Goal: Task Accomplishment & Management: Manage account settings

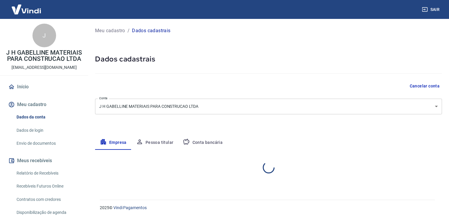
select select "SP"
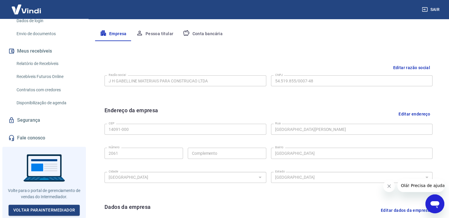
scroll to position [119, 0]
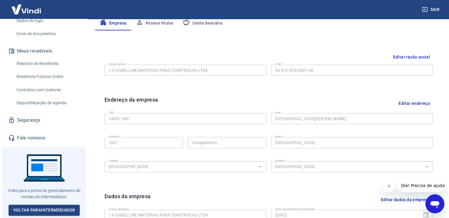
click at [160, 22] on button "Pessoa titular" at bounding box center [154, 23] width 47 height 14
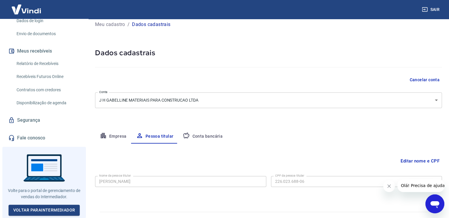
scroll to position [0, 0]
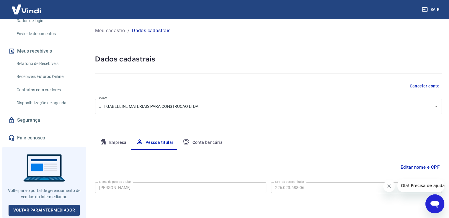
click at [207, 143] on button "Conta bancária" at bounding box center [202, 143] width 49 height 14
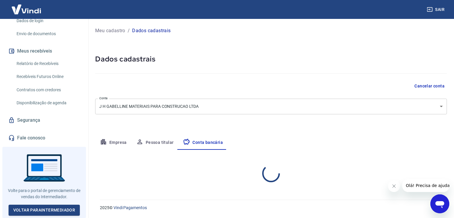
select select "1"
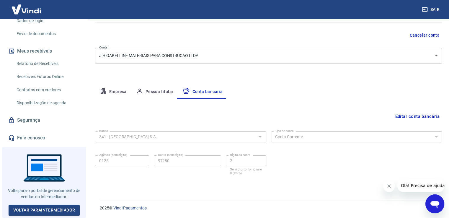
scroll to position [21, 0]
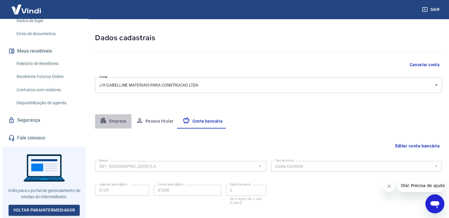
click at [116, 121] on button "Empresa" at bounding box center [113, 121] width 36 height 14
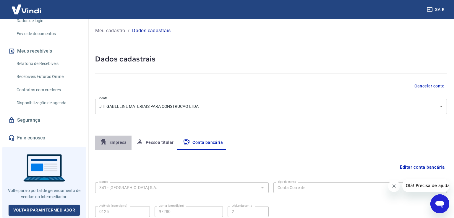
select select "SP"
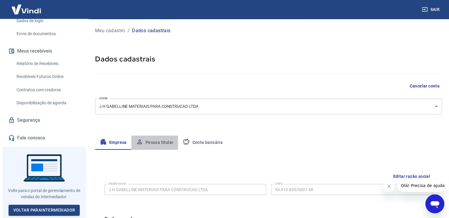
click at [160, 140] on button "Pessoa titular" at bounding box center [154, 143] width 47 height 14
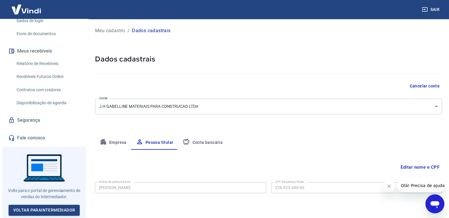
scroll to position [18, 0]
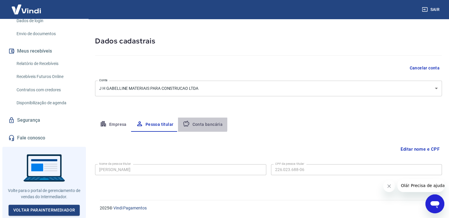
click at [197, 124] on button "Conta bancária" at bounding box center [202, 125] width 49 height 14
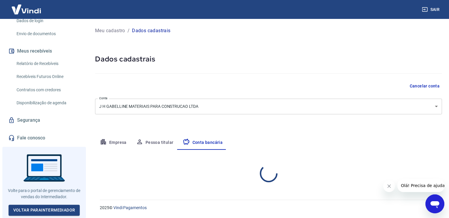
select select "1"
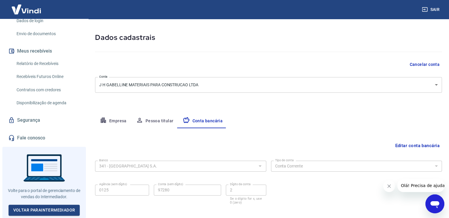
scroll to position [51, 0]
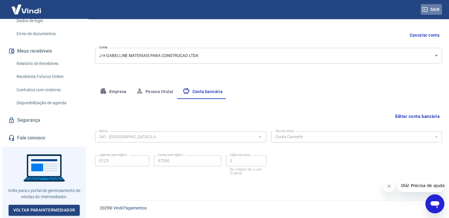
click at [434, 9] on button "Sair" at bounding box center [431, 9] width 21 height 11
